Goal: Transaction & Acquisition: Purchase product/service

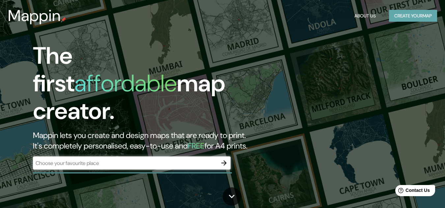
click at [415, 14] on button "Create your map" at bounding box center [413, 16] width 48 height 12
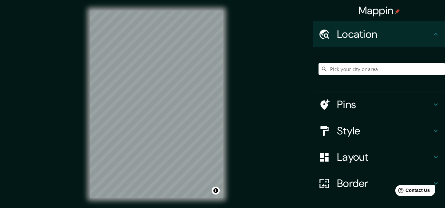
scroll to position [43, 0]
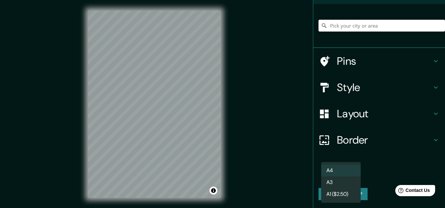
click at [351, 176] on body "Mappin Location Pins Style Layout Border Choose a border. Hint : you can make l…" at bounding box center [222, 104] width 445 height 208
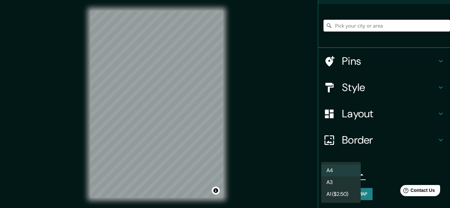
click at [345, 174] on li "A4" at bounding box center [341, 171] width 40 height 12
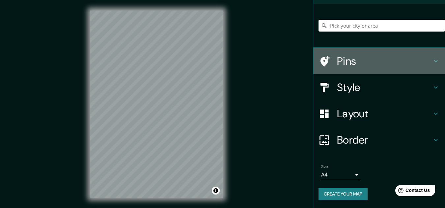
click at [432, 62] on icon at bounding box center [436, 61] width 8 height 8
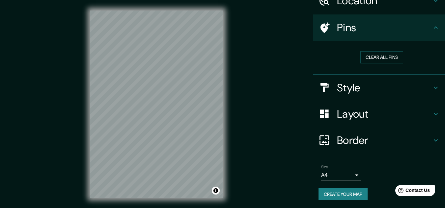
scroll to position [34, 0]
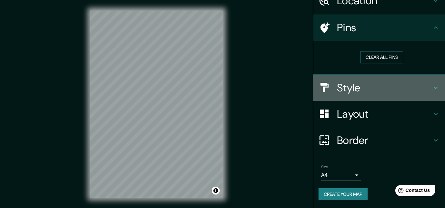
click at [432, 86] on icon at bounding box center [436, 88] width 8 height 8
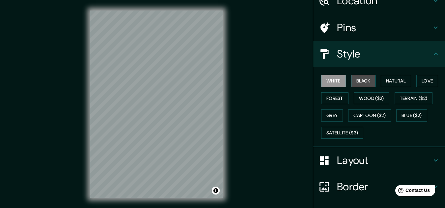
click at [362, 79] on button "Black" at bounding box center [363, 81] width 25 height 12
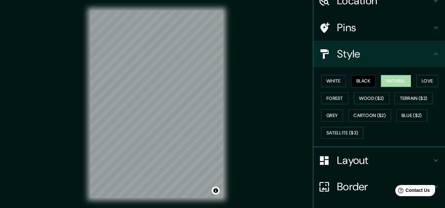
click at [394, 82] on button "Natural" at bounding box center [396, 81] width 30 height 12
click at [423, 81] on button "Love" at bounding box center [427, 81] width 22 height 12
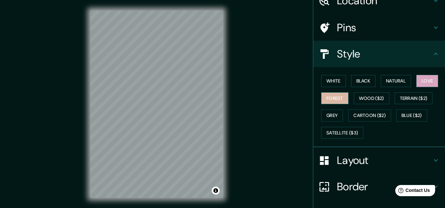
click at [328, 101] on button "Forest" at bounding box center [334, 99] width 27 height 12
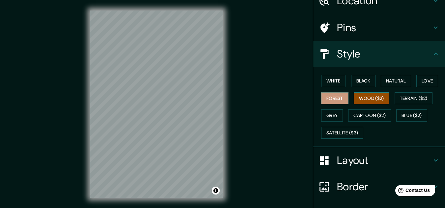
click at [359, 103] on button "Wood ($2)" at bounding box center [372, 99] width 36 height 12
click at [407, 97] on button "Terrain ($2)" at bounding box center [413, 99] width 38 height 12
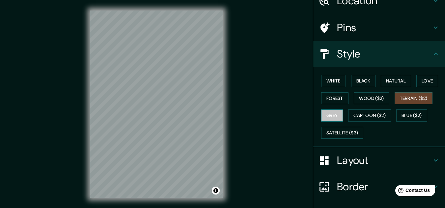
click at [328, 119] on button "Grey" at bounding box center [332, 116] width 22 height 12
click at [415, 100] on button "Terrain ($2)" at bounding box center [413, 99] width 38 height 12
click at [370, 116] on button "Cartoon ($2)" at bounding box center [369, 116] width 43 height 12
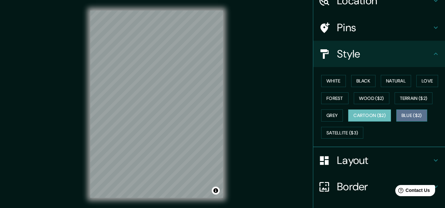
click at [406, 115] on button "Blue ($2)" at bounding box center [411, 116] width 31 height 12
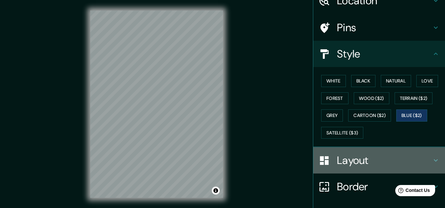
click at [434, 160] on icon at bounding box center [436, 161] width 4 height 2
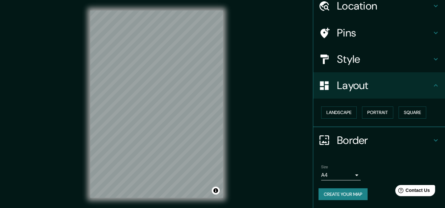
scroll to position [28, 0]
drag, startPoint x: 442, startPoint y: 149, endPoint x: 48, endPoint y: 6, distance: 419.0
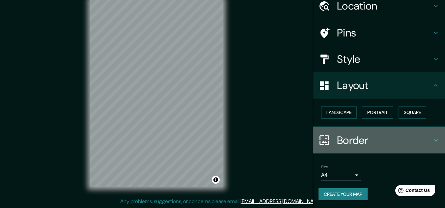
click at [432, 142] on icon at bounding box center [436, 141] width 8 height 8
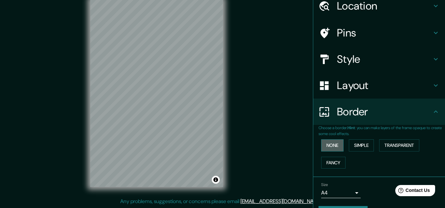
click at [334, 148] on button "None" at bounding box center [332, 146] width 22 height 12
click at [354, 147] on button "Simple" at bounding box center [361, 146] width 25 height 12
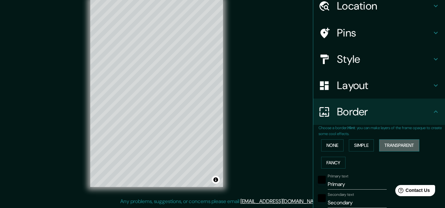
click at [394, 146] on button "Transparent" at bounding box center [399, 146] width 40 height 12
click at [333, 164] on button "Fancy" at bounding box center [333, 163] width 24 height 12
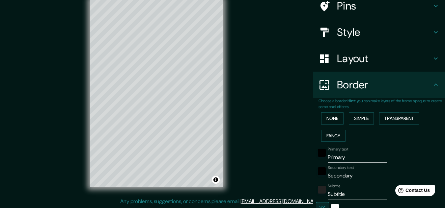
scroll to position [0, 0]
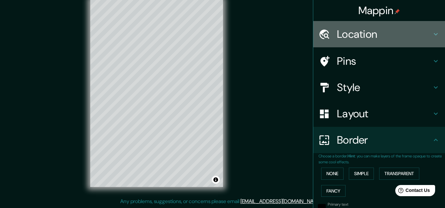
click at [432, 32] on icon at bounding box center [436, 34] width 8 height 8
type input "161"
type input "32"
type input "16"
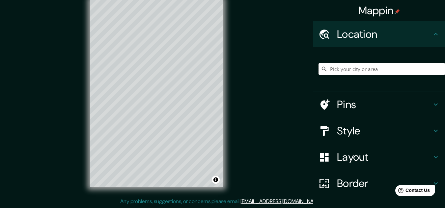
click at [391, 72] on input "Pick your city or area" at bounding box center [381, 69] width 126 height 12
click at [400, 68] on input "Departamento de La Paz, Bolivia" at bounding box center [381, 69] width 126 height 12
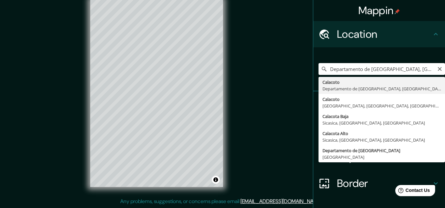
type input "Calacoto, [GEOGRAPHIC_DATA], [GEOGRAPHIC_DATA]"
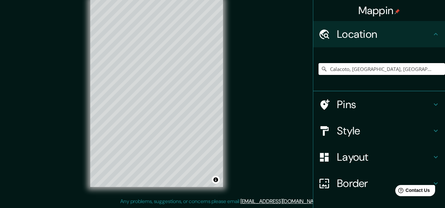
scroll to position [7, 0]
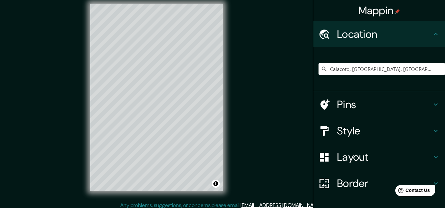
click at [432, 129] on icon at bounding box center [436, 131] width 8 height 8
type input "161"
type input "32"
type input "16"
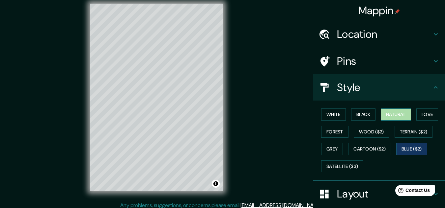
click at [383, 110] on button "Natural" at bounding box center [396, 115] width 30 height 12
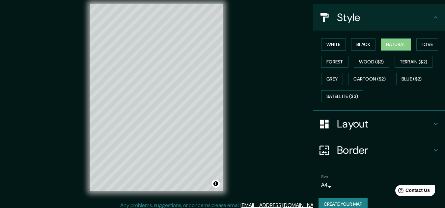
scroll to position [80, 0]
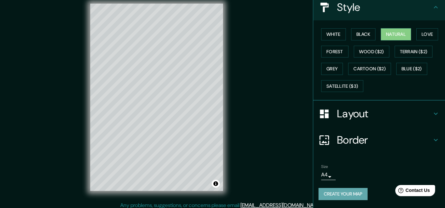
click at [344, 197] on button "Create your map" at bounding box center [342, 194] width 49 height 12
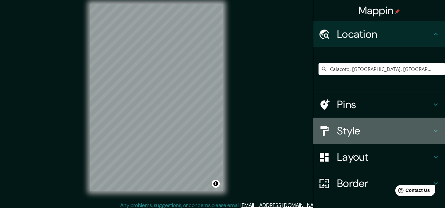
click at [423, 129] on h4 "Style" at bounding box center [384, 130] width 95 height 13
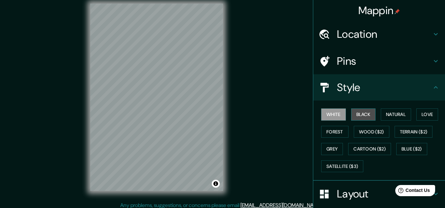
click at [365, 112] on button "Black" at bounding box center [363, 115] width 25 height 12
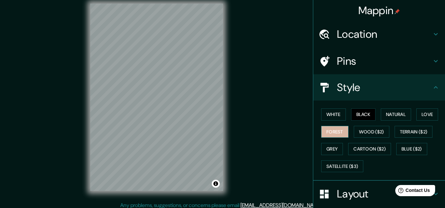
click at [336, 134] on button "Forest" at bounding box center [334, 132] width 27 height 12
click at [365, 113] on button "Black" at bounding box center [363, 115] width 25 height 12
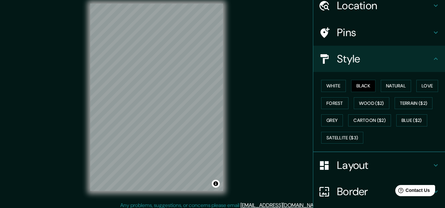
scroll to position [33, 0]
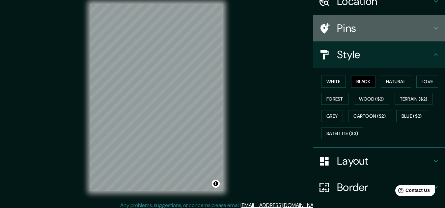
click at [432, 31] on icon at bounding box center [436, 28] width 8 height 8
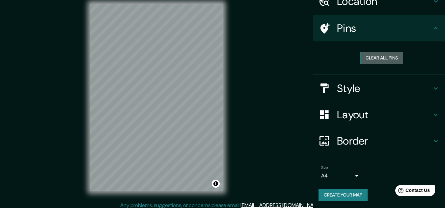
click at [392, 58] on button "Clear all pins" at bounding box center [381, 58] width 43 height 12
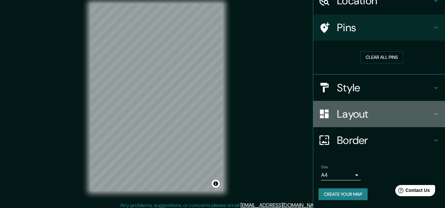
click at [432, 113] on icon at bounding box center [436, 114] width 8 height 8
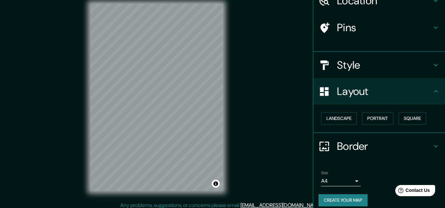
scroll to position [28, 0]
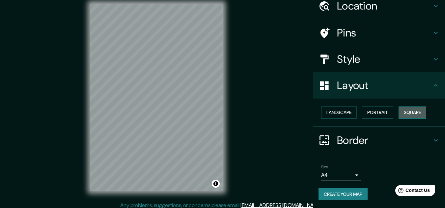
click at [415, 109] on button "Square" at bounding box center [412, 113] width 28 height 12
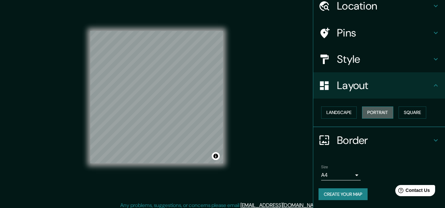
click at [380, 112] on button "Portrait" at bounding box center [377, 113] width 31 height 12
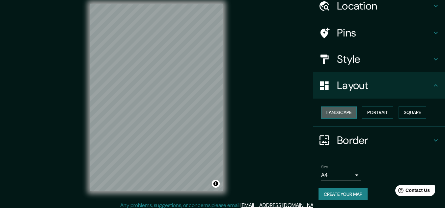
click at [333, 117] on button "Landscape" at bounding box center [339, 113] width 36 height 12
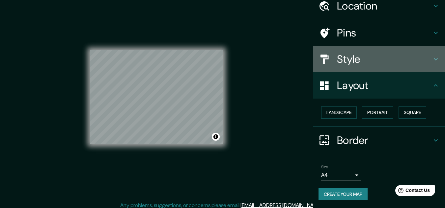
click at [432, 61] on icon at bounding box center [436, 59] width 8 height 8
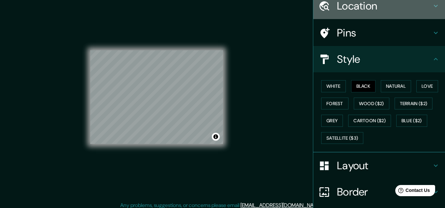
click at [383, 9] on h4 "Location" at bounding box center [384, 5] width 95 height 13
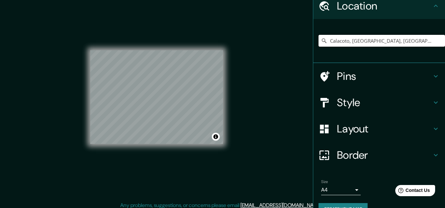
click at [431, 38] on input "Calacoto, [GEOGRAPHIC_DATA], [GEOGRAPHIC_DATA]" at bounding box center [381, 41] width 126 height 12
